Goal: Transaction & Acquisition: Purchase product/service

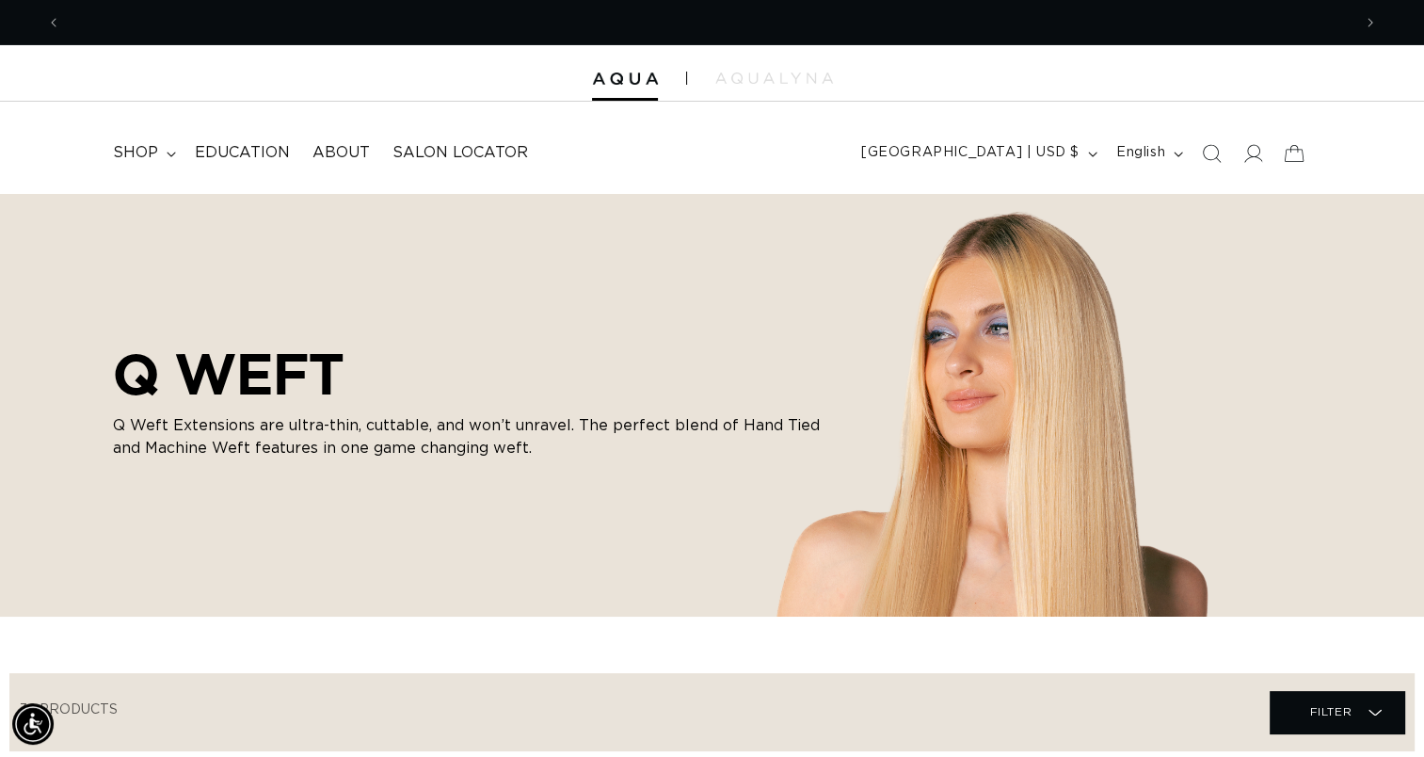
scroll to position [0, 1290]
click at [858, 190] on header "FEATURED Last Chance SHOP BY SYSTEM Q Weft Hand Tied Weft Machine Weft Tape In …" at bounding box center [712, 147] width 1424 height 91
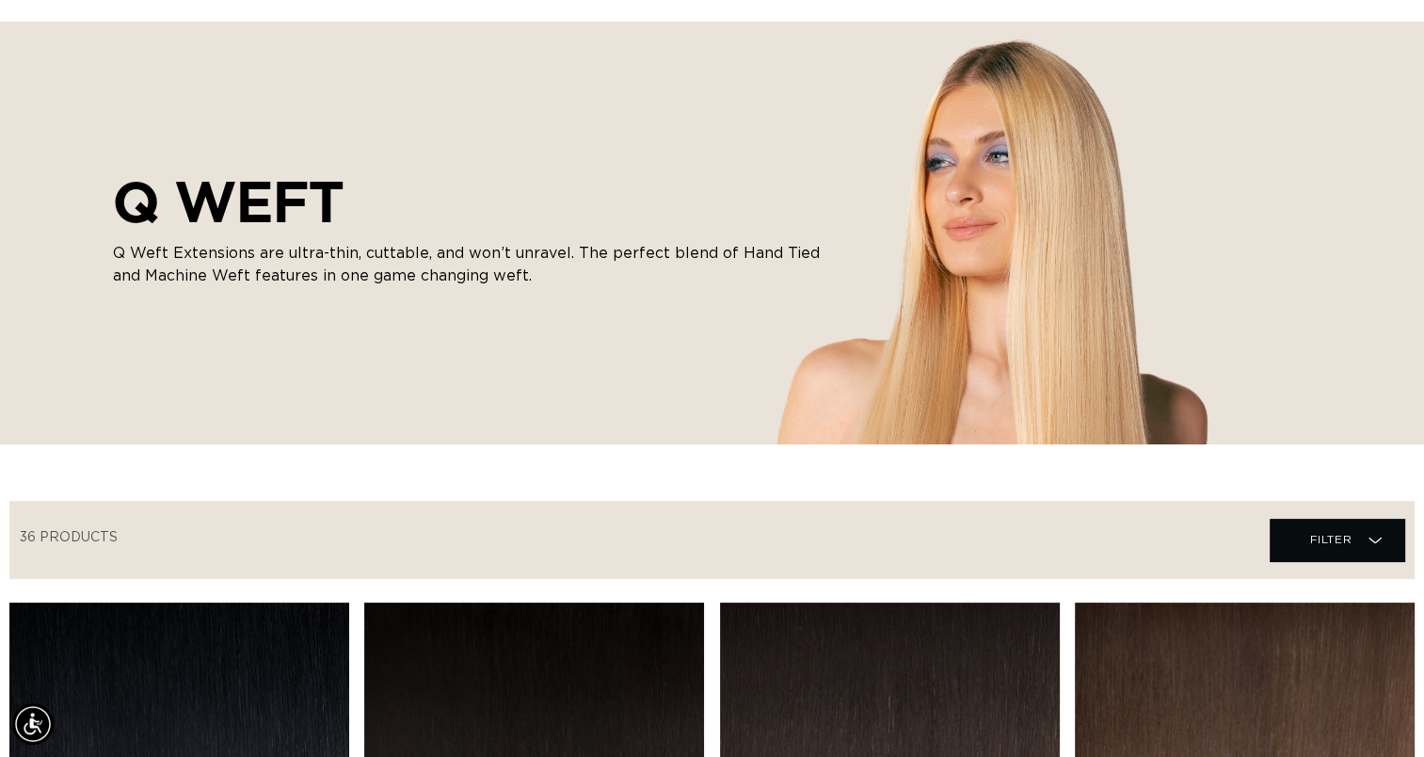
scroll to position [166, 0]
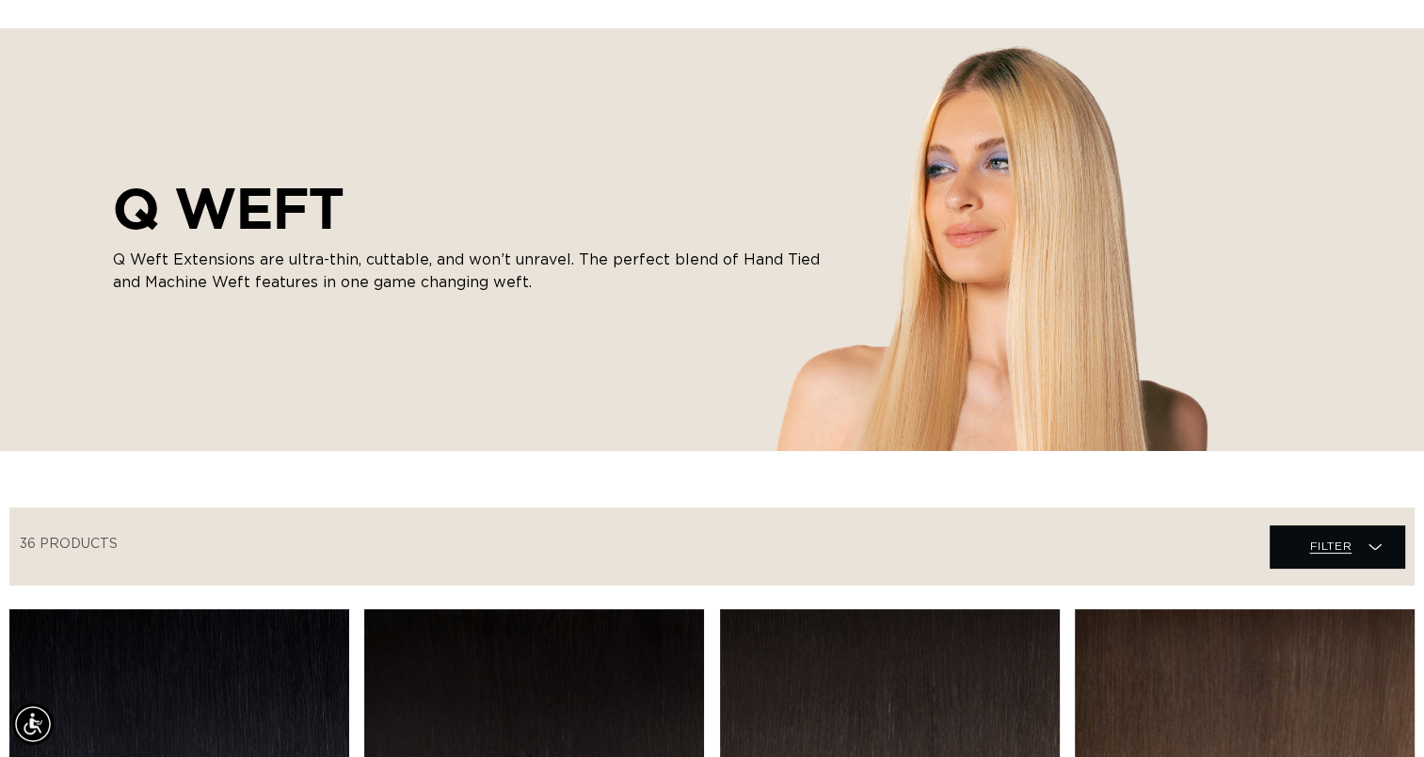
click at [1329, 540] on span "Filter" at bounding box center [1330, 546] width 42 height 36
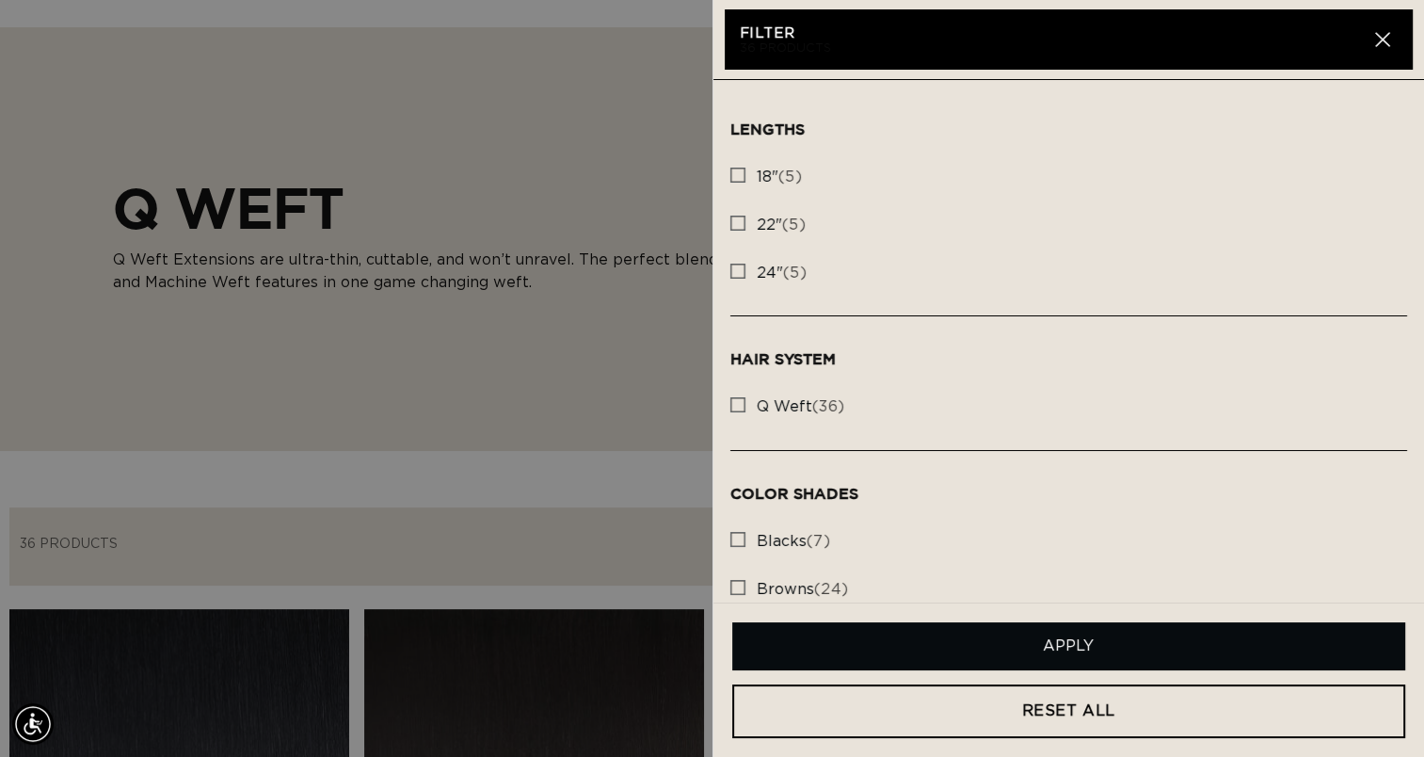
scroll to position [0, 0]
click at [1378, 43] on icon "button" at bounding box center [1382, 40] width 14 height 14
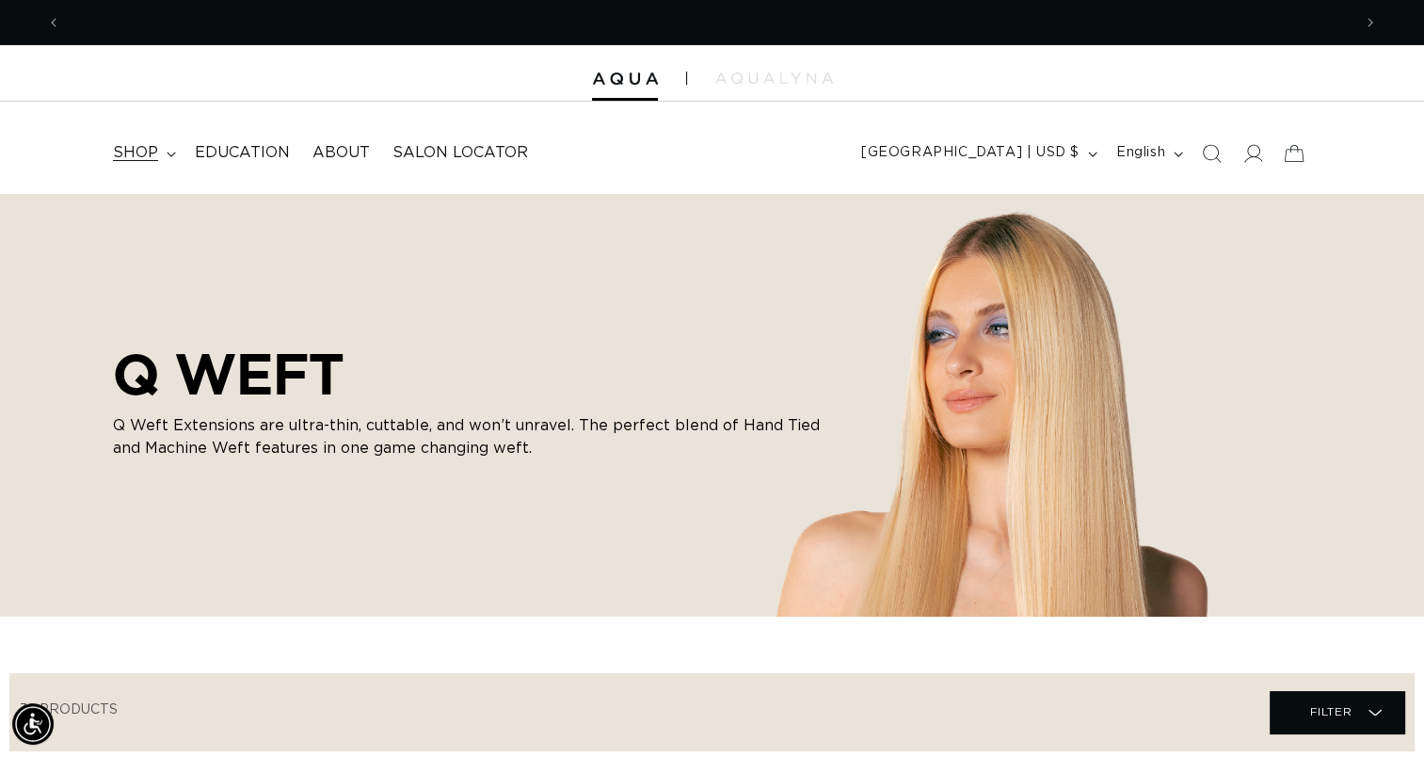
scroll to position [0, 2580]
click at [139, 152] on span "shop" at bounding box center [135, 153] width 45 height 20
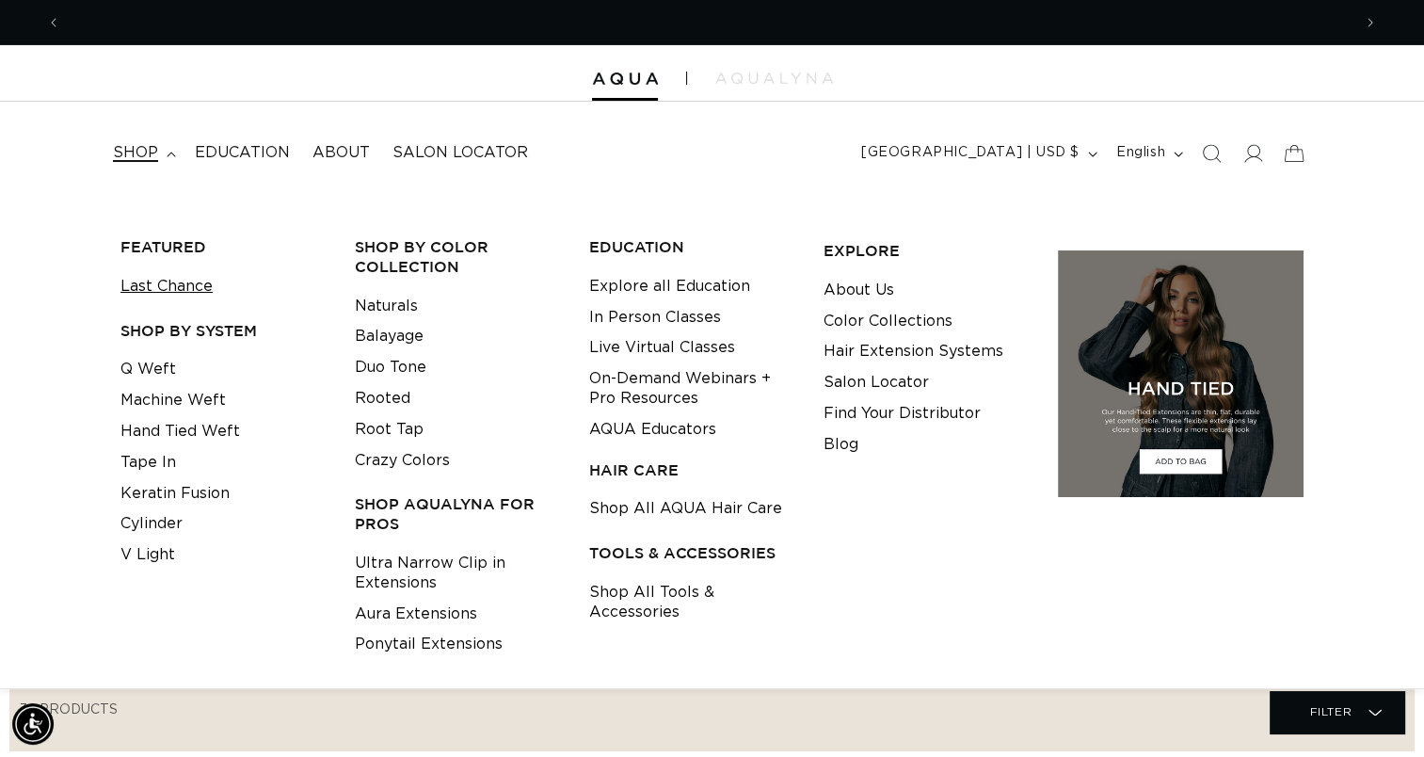
scroll to position [0, 0]
click at [151, 281] on link "Last Chance" at bounding box center [166, 286] width 92 height 31
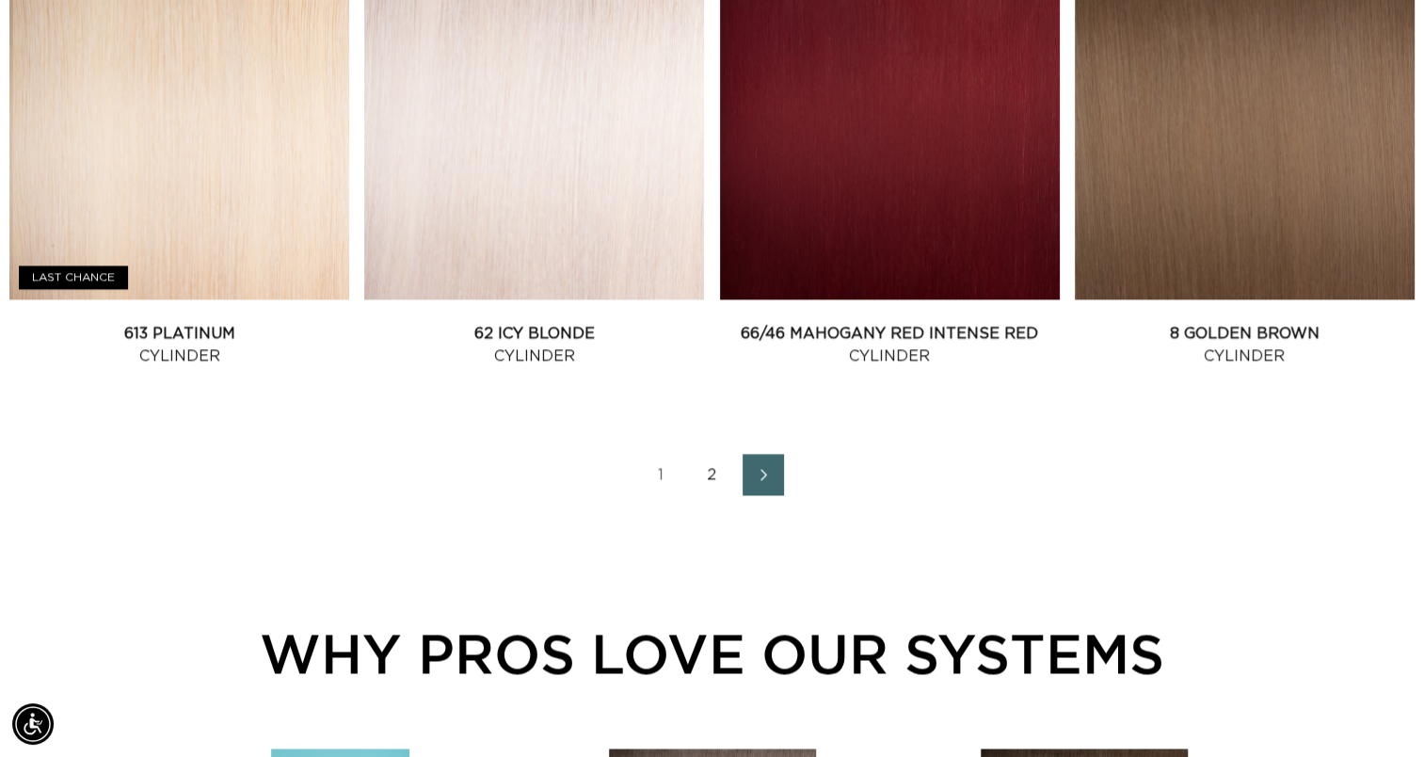
scroll to position [2624, 0]
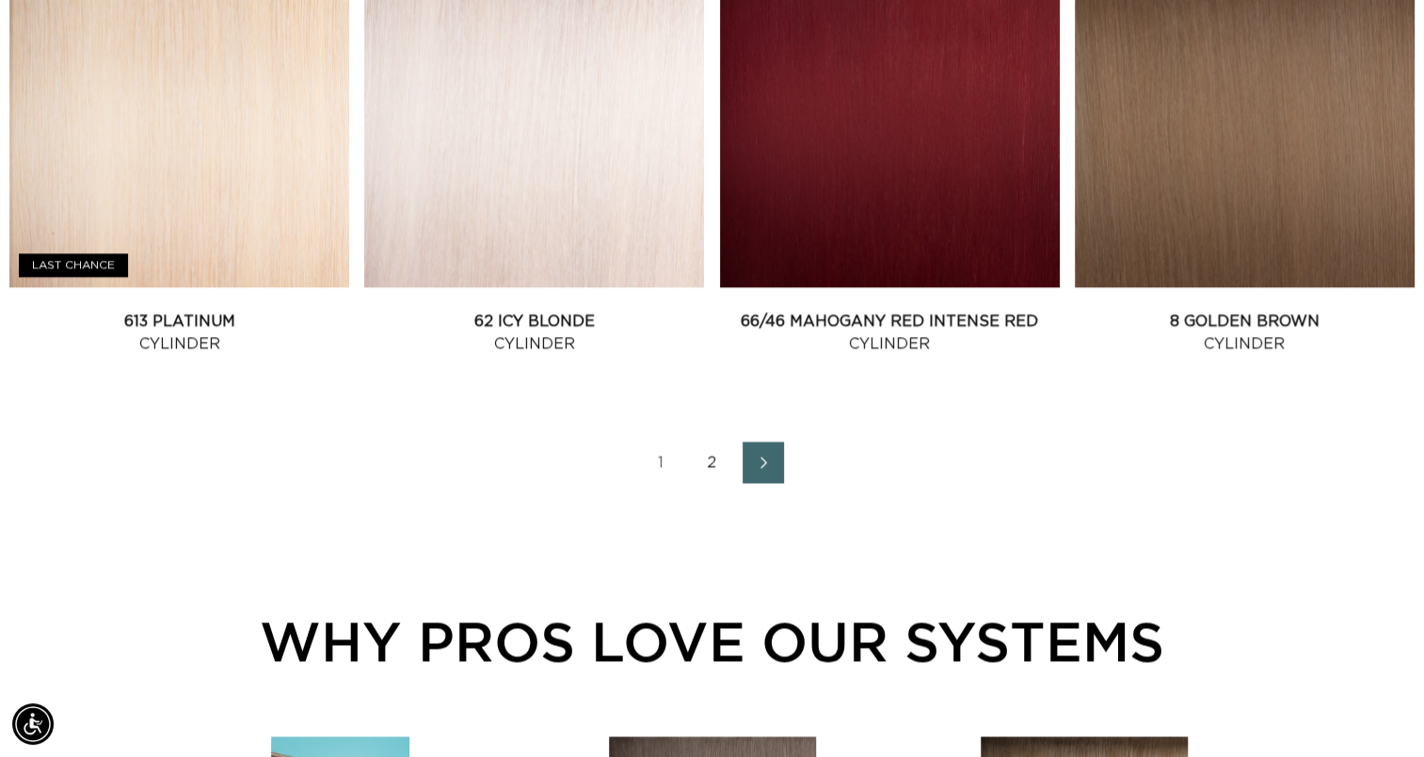
click at [708, 467] on link "2" at bounding box center [712, 461] width 41 height 41
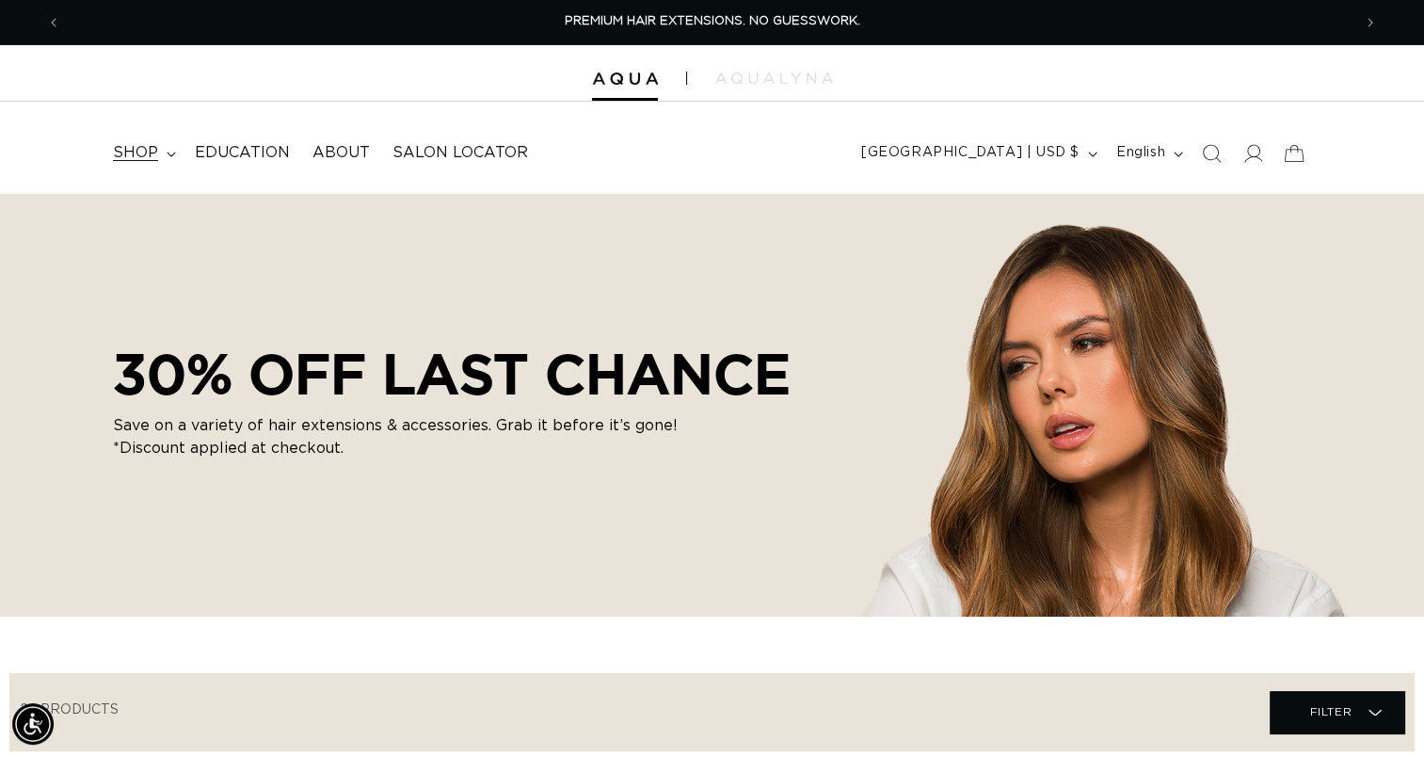
click at [121, 154] on span "shop" at bounding box center [135, 153] width 45 height 20
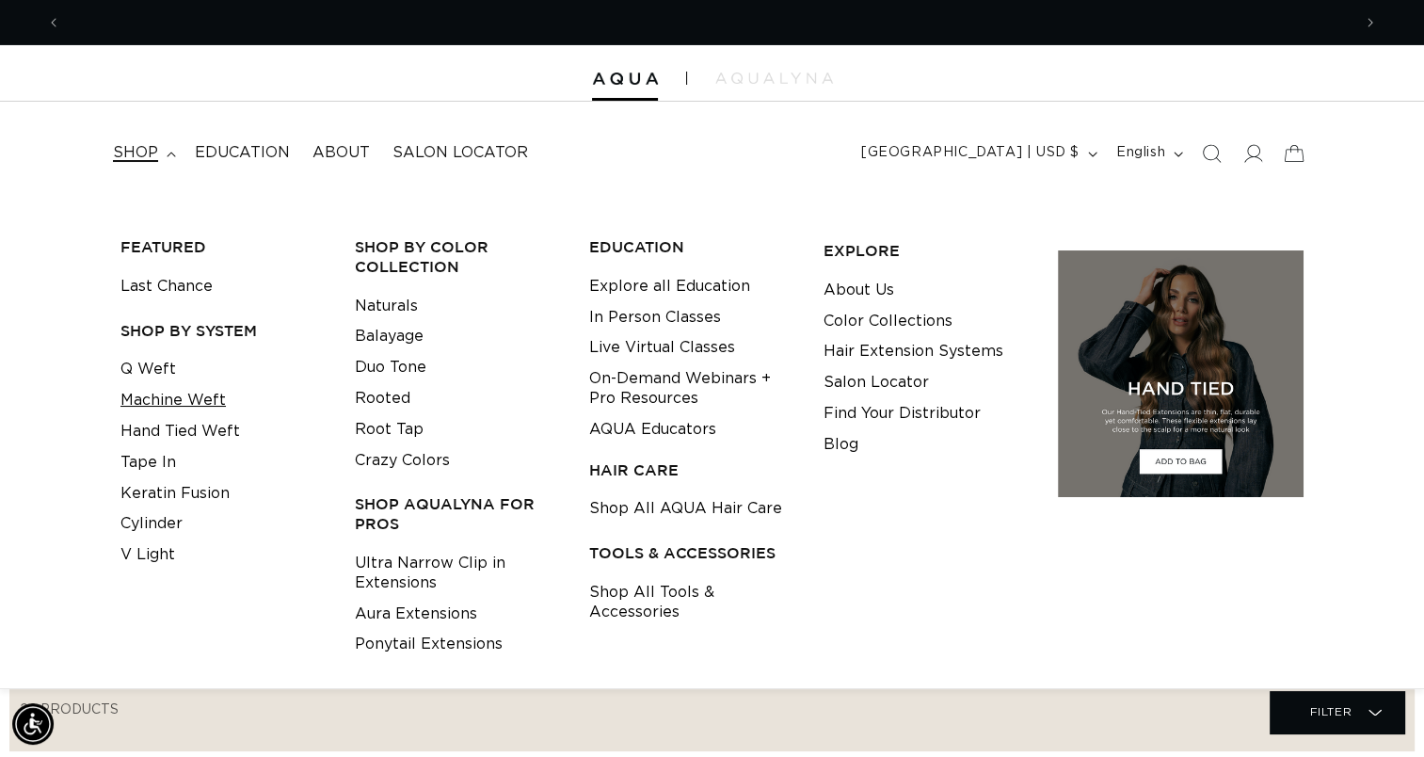
scroll to position [0, 1290]
click at [183, 406] on link "Machine Weft" at bounding box center [172, 400] width 105 height 31
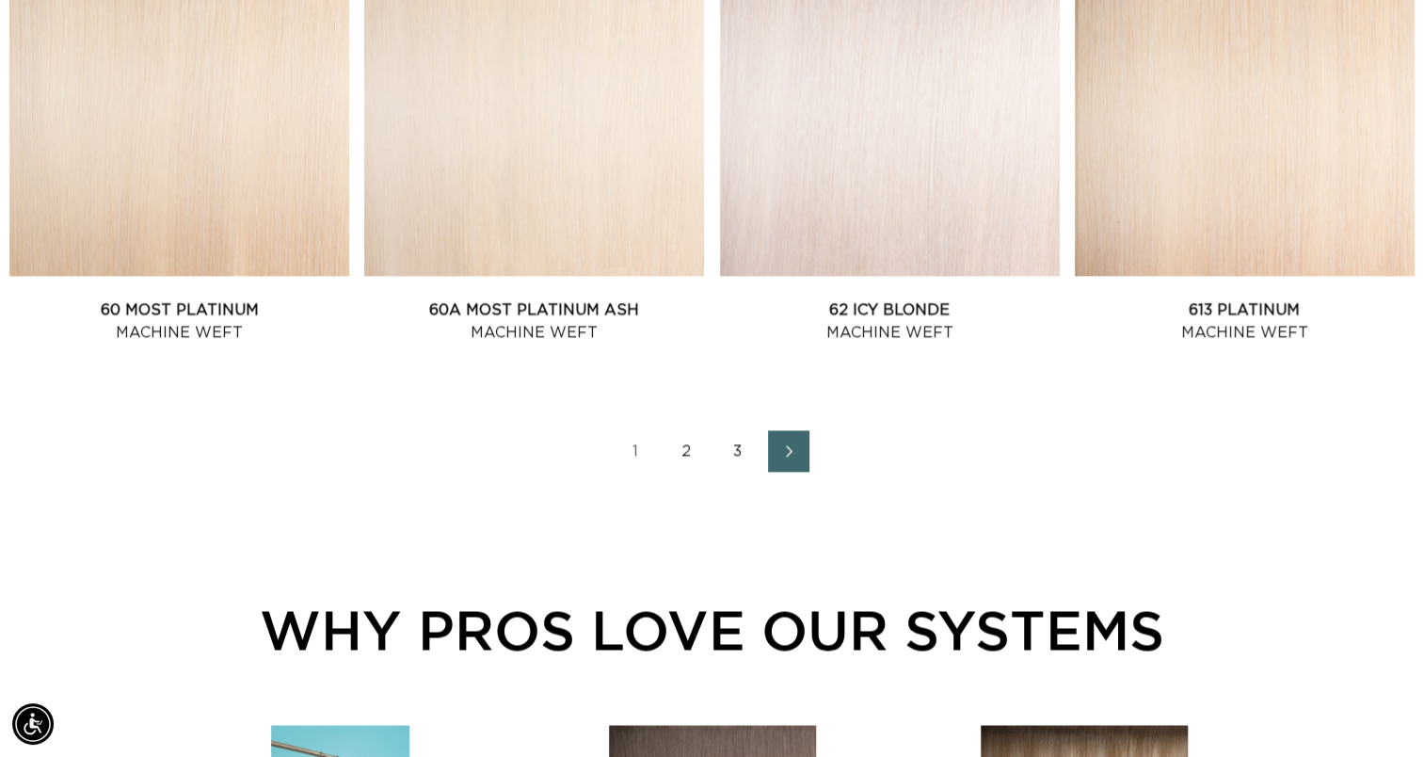
scroll to position [0, 2580]
click at [735, 459] on link "3" at bounding box center [737, 450] width 41 height 41
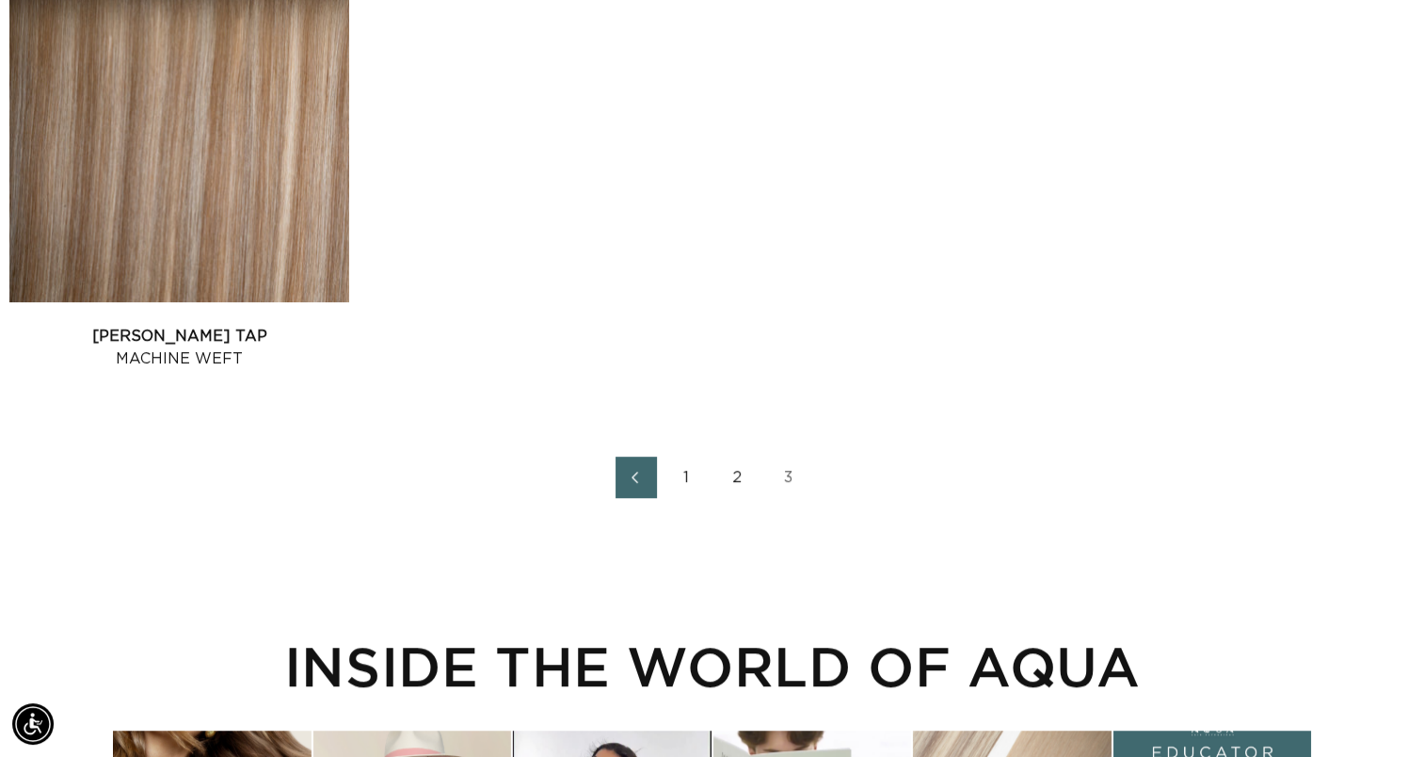
scroll to position [0, 2580]
click at [731, 469] on link "2" at bounding box center [737, 476] width 41 height 41
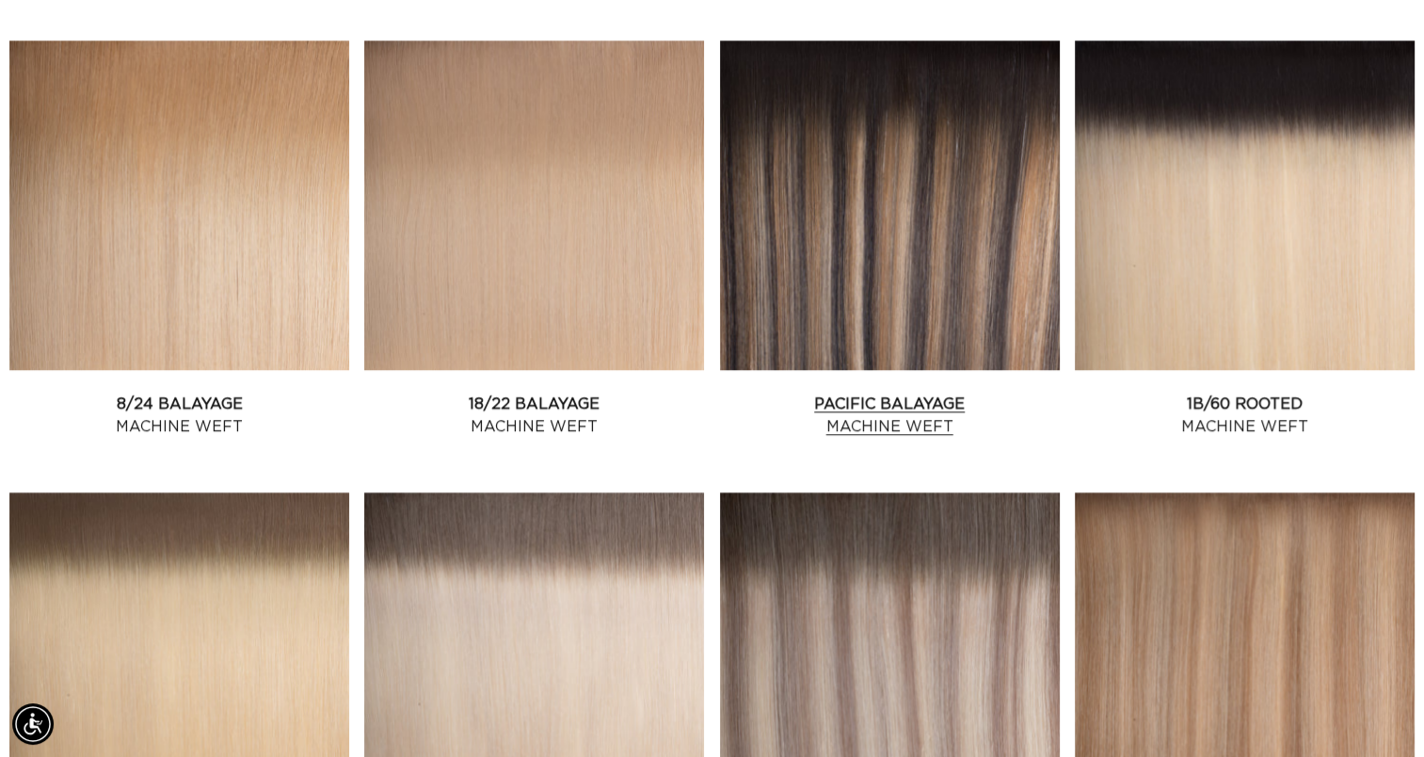
click at [967, 392] on link "Pacific Balayage Machine Weft" at bounding box center [890, 414] width 340 height 45
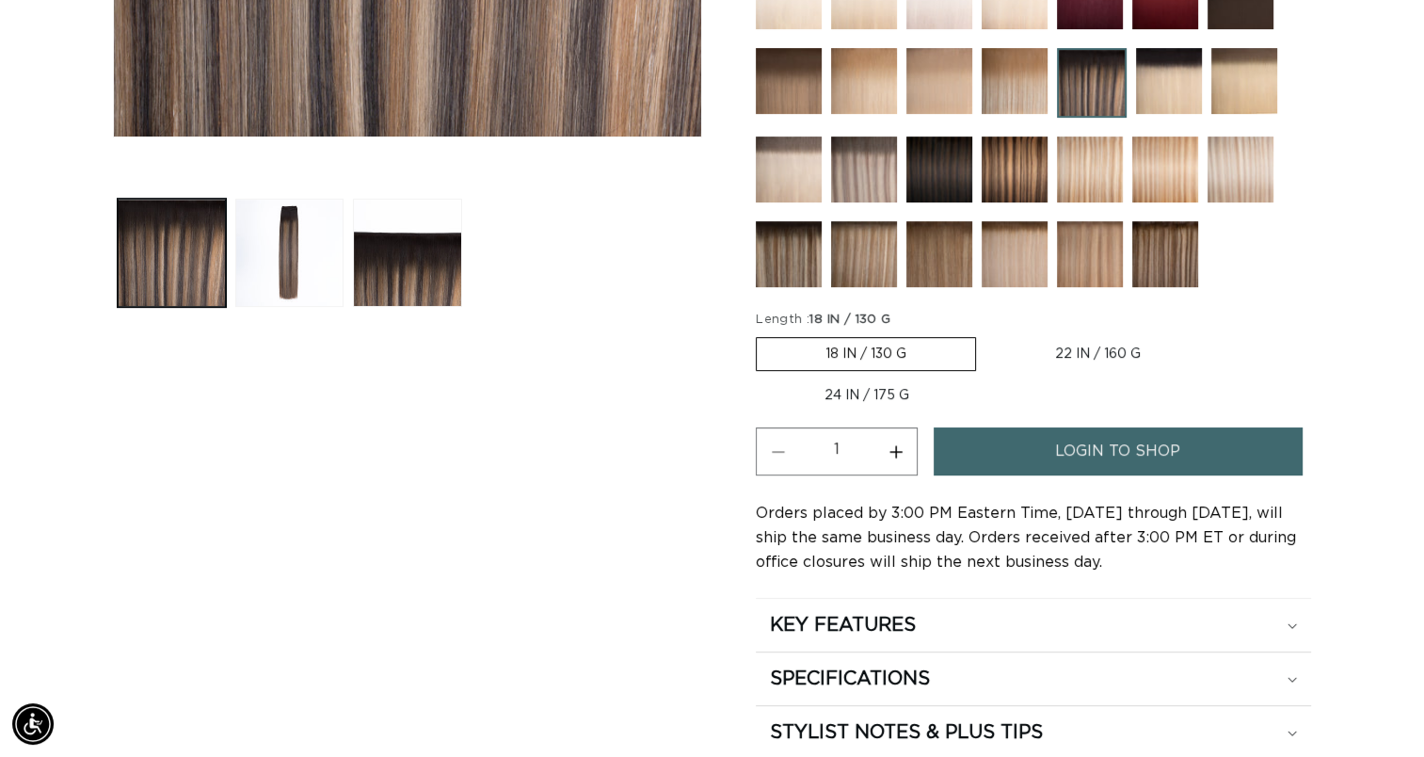
click at [1080, 444] on span "login to shop" at bounding box center [1117, 451] width 125 height 48
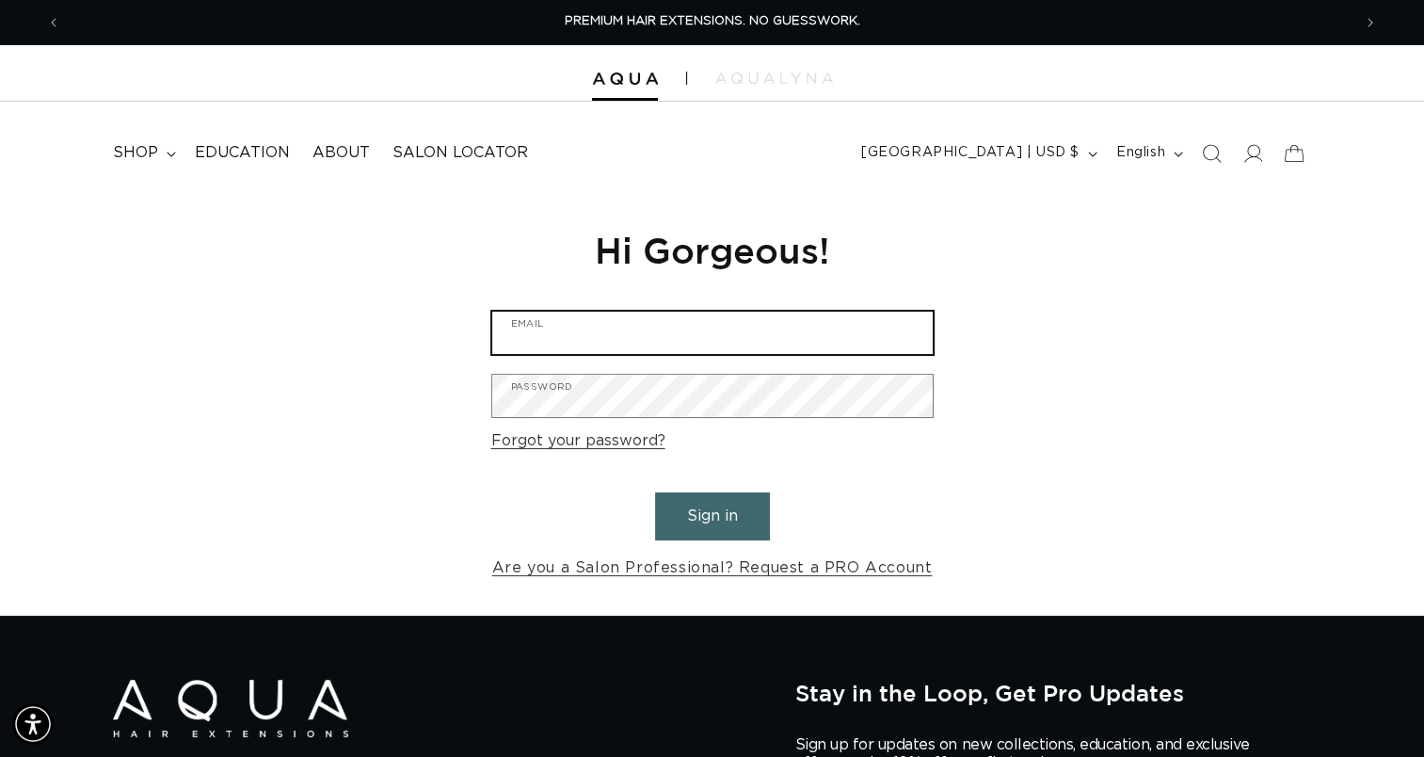
type input "[EMAIL_ADDRESS][DOMAIN_NAME]"
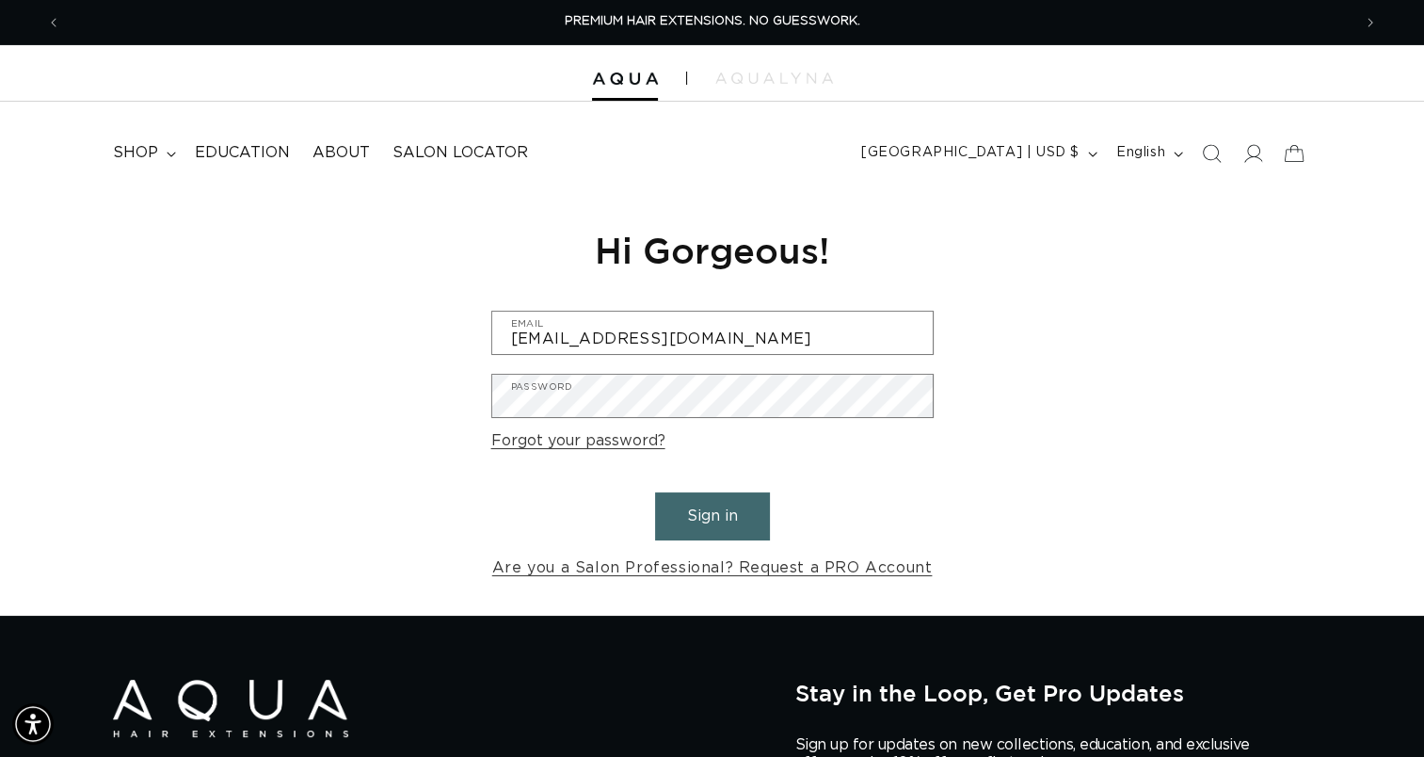
click at [700, 523] on button "Sign in" at bounding box center [712, 516] width 115 height 48
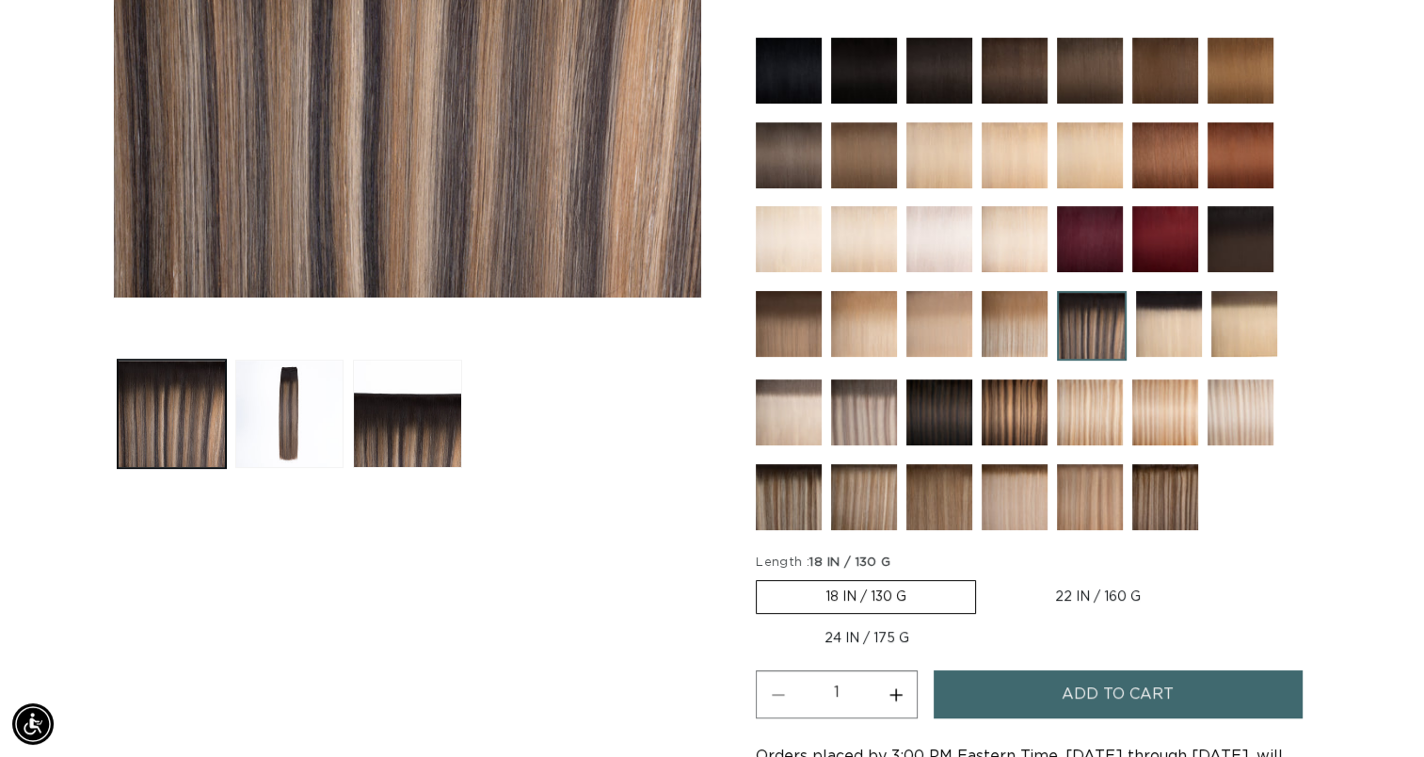
click at [1092, 590] on label "22 IN / 160 G Variant sold out or unavailable" at bounding box center [1097, 597] width 223 height 32
click at [986, 577] on input "22 IN / 160 G Variant sold out or unavailable" at bounding box center [985, 576] width 1 height 1
radio input "true"
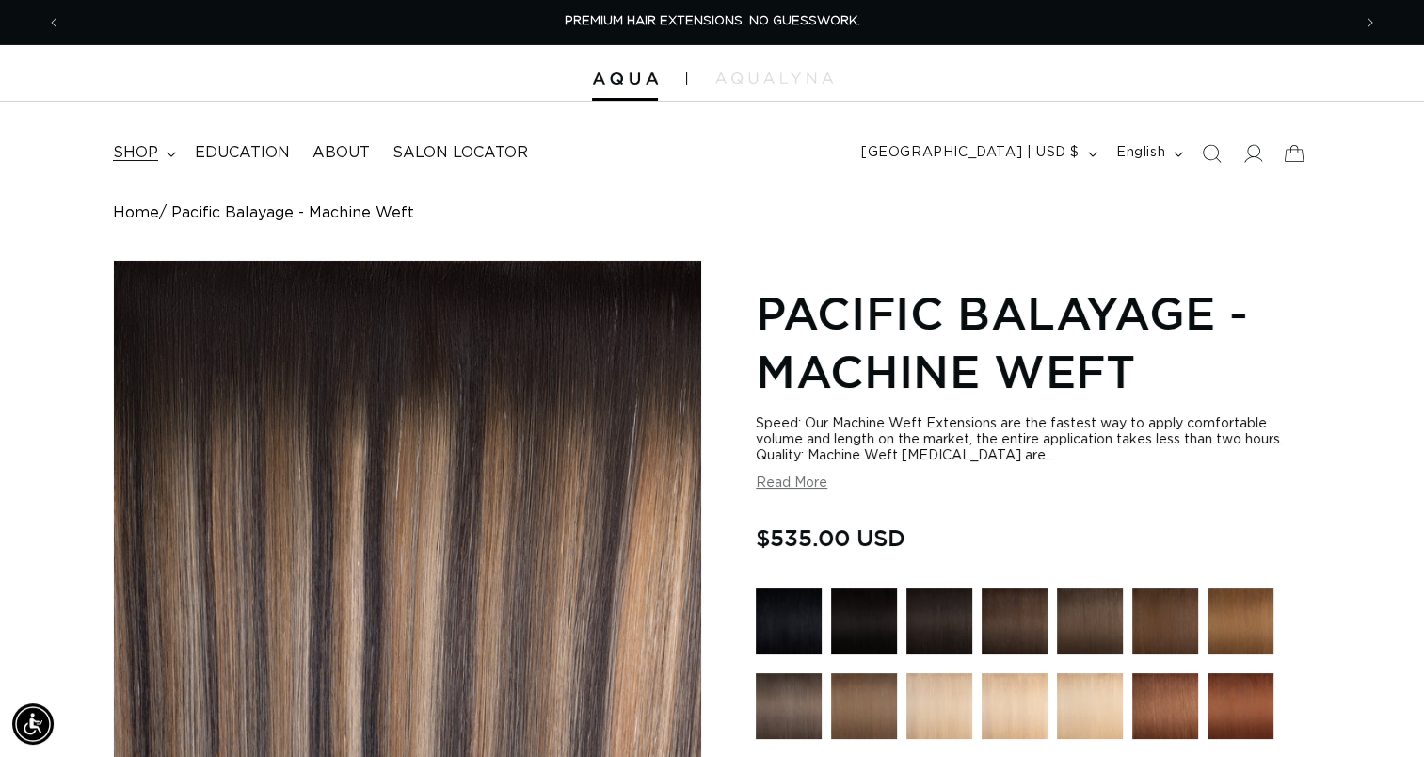
click at [125, 149] on span "shop" at bounding box center [135, 153] width 45 height 20
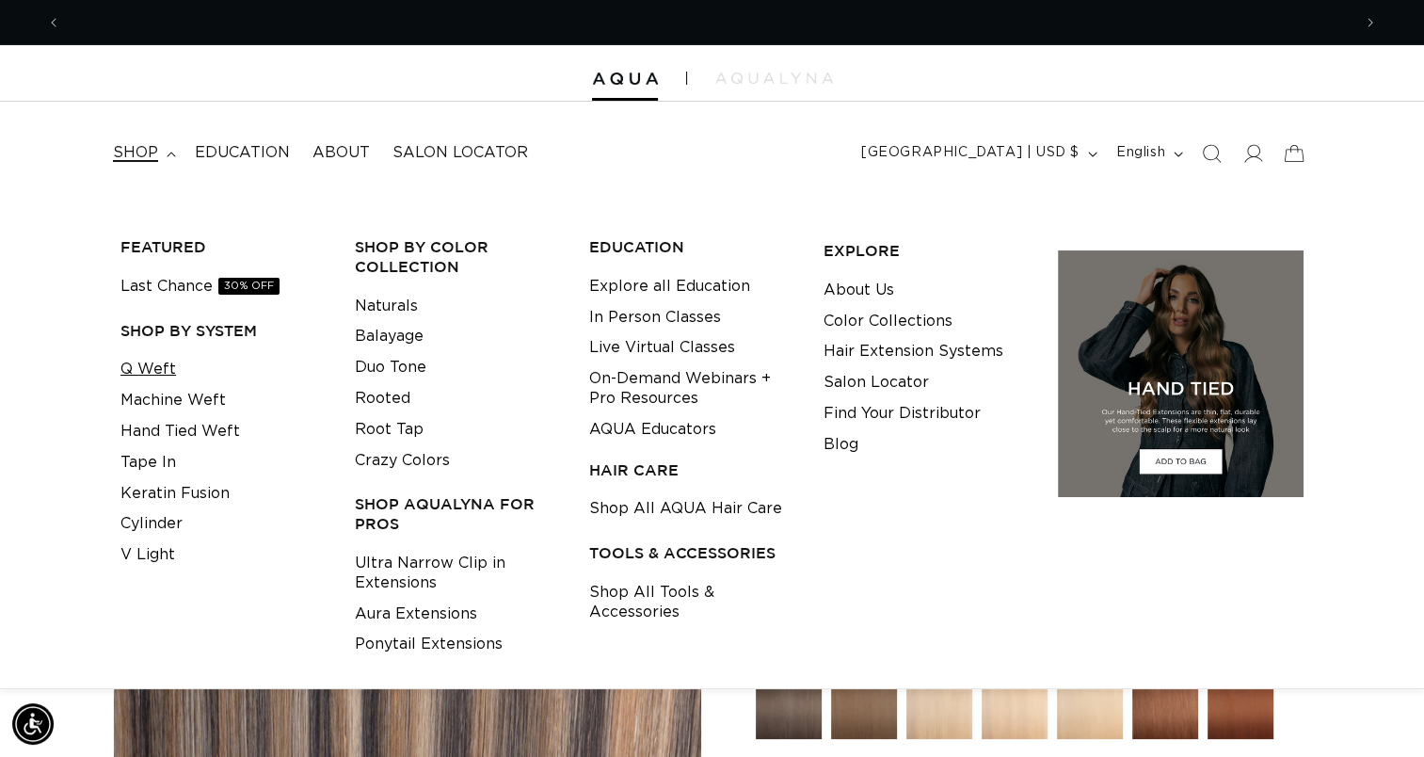
scroll to position [0, 1290]
click at [148, 372] on link "Q Weft" at bounding box center [148, 369] width 56 height 31
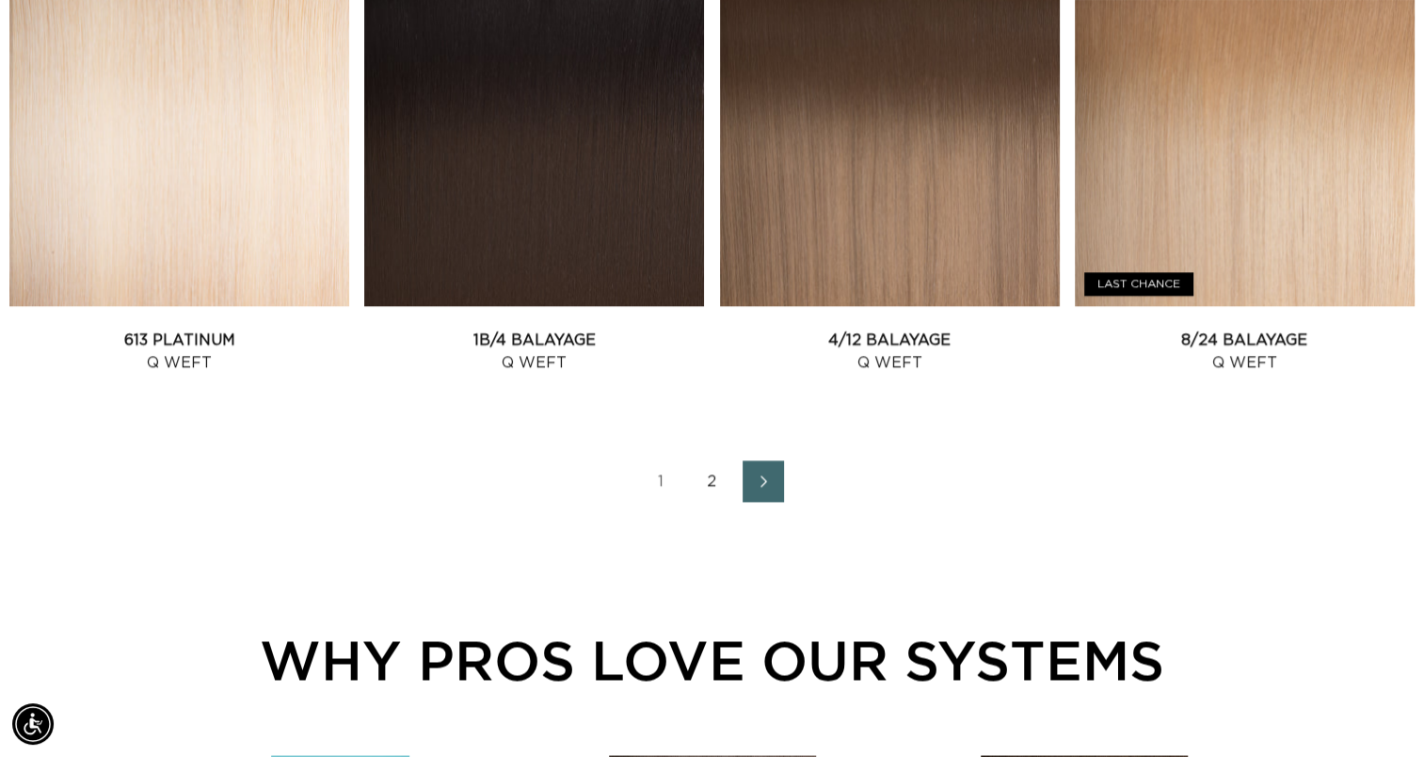
click at [708, 481] on link "2" at bounding box center [712, 480] width 41 height 41
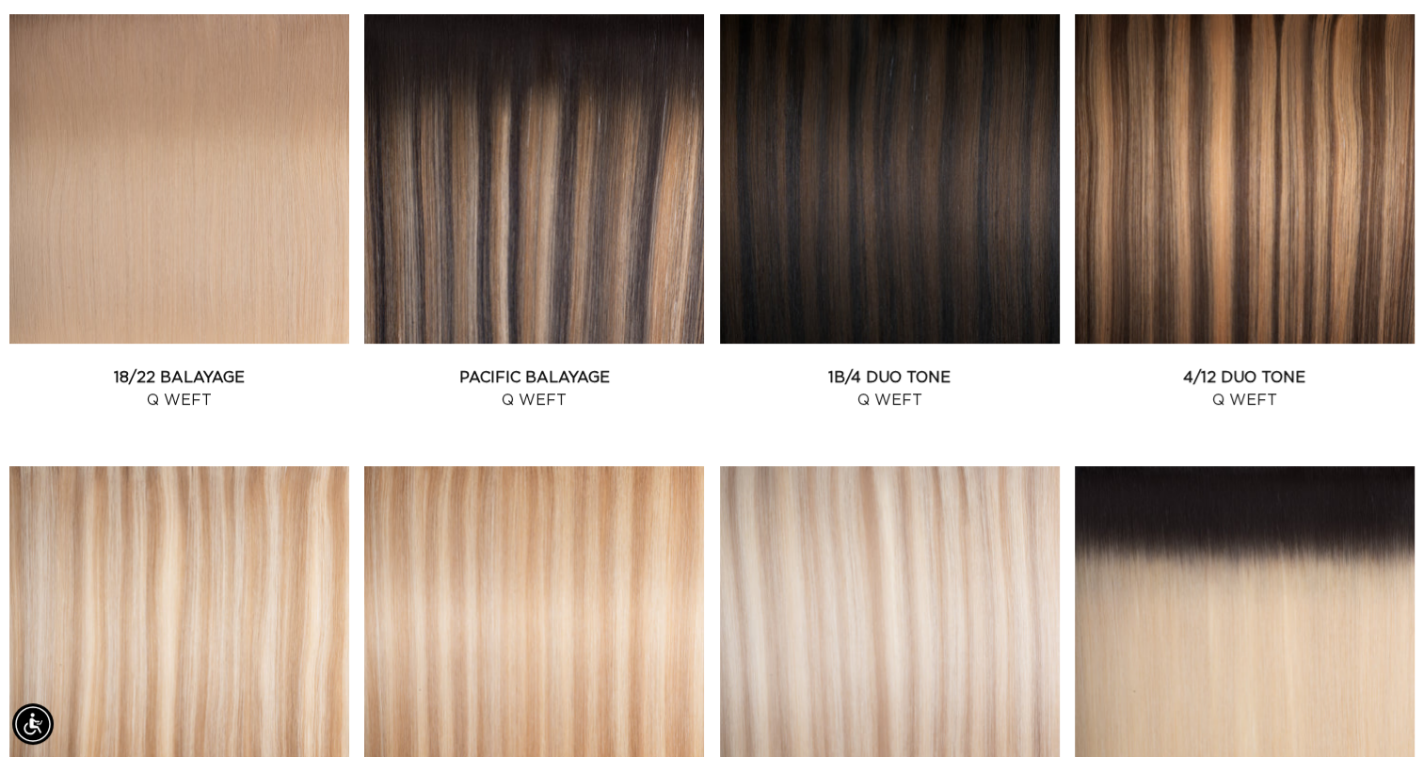
scroll to position [778, 0]
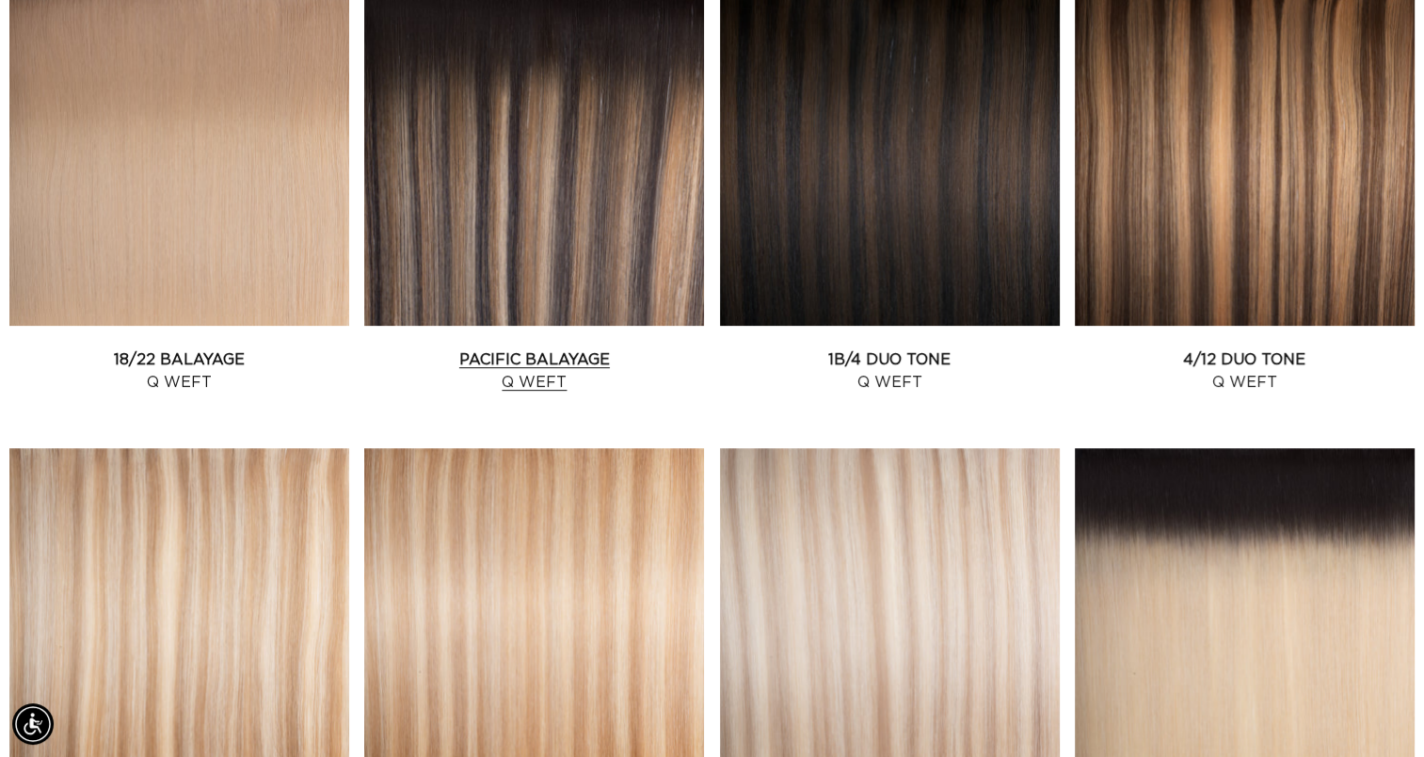
click at [563, 348] on link "Pacific Balayage Q Weft" at bounding box center [534, 370] width 340 height 45
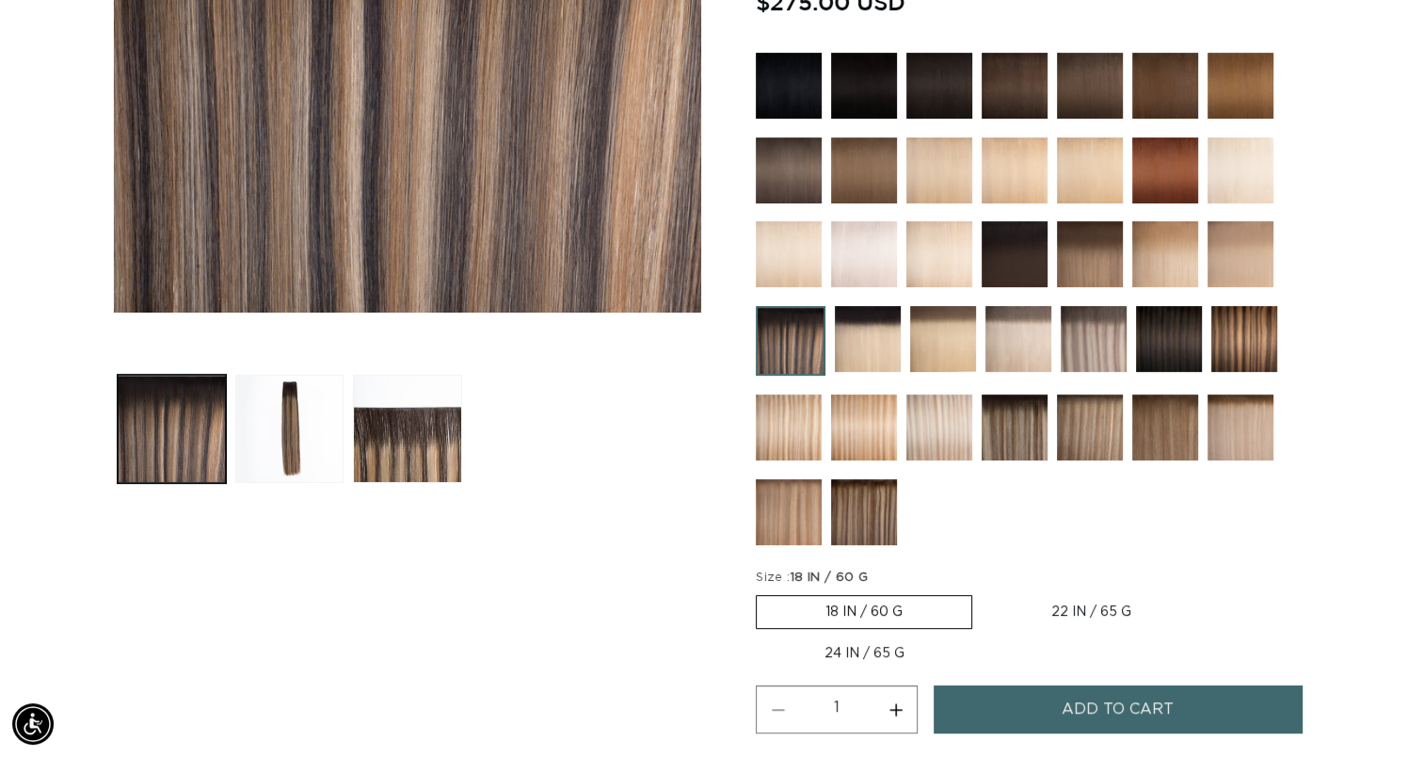
scroll to position [0, 2580]
click at [1057, 601] on label "22 IN / 65 G Variant sold out or unavailable" at bounding box center [1091, 612] width 217 height 32
click at [983, 592] on input "22 IN / 65 G Variant sold out or unavailable" at bounding box center [982, 591] width 1 height 1
radio input "true"
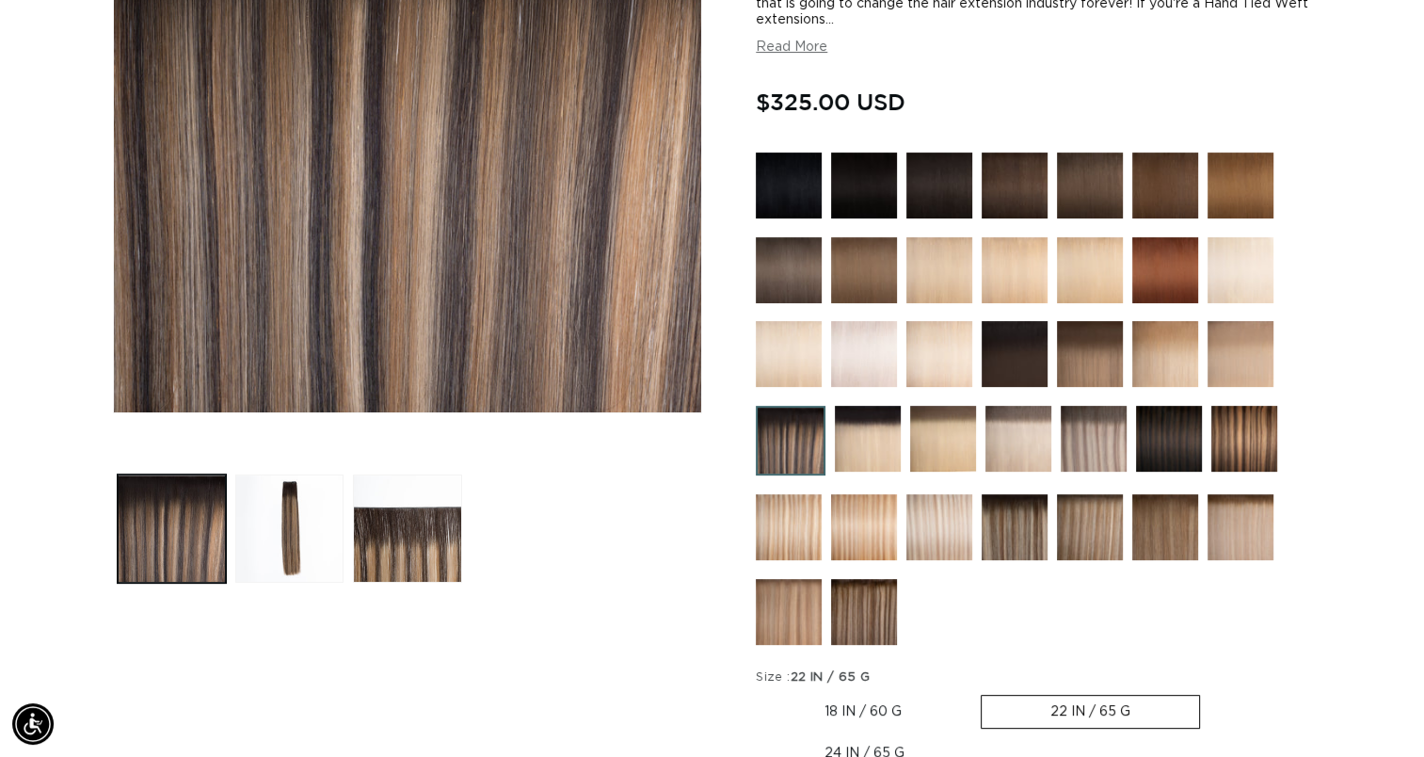
scroll to position [0, 2580]
